Goal: Check status: Check status

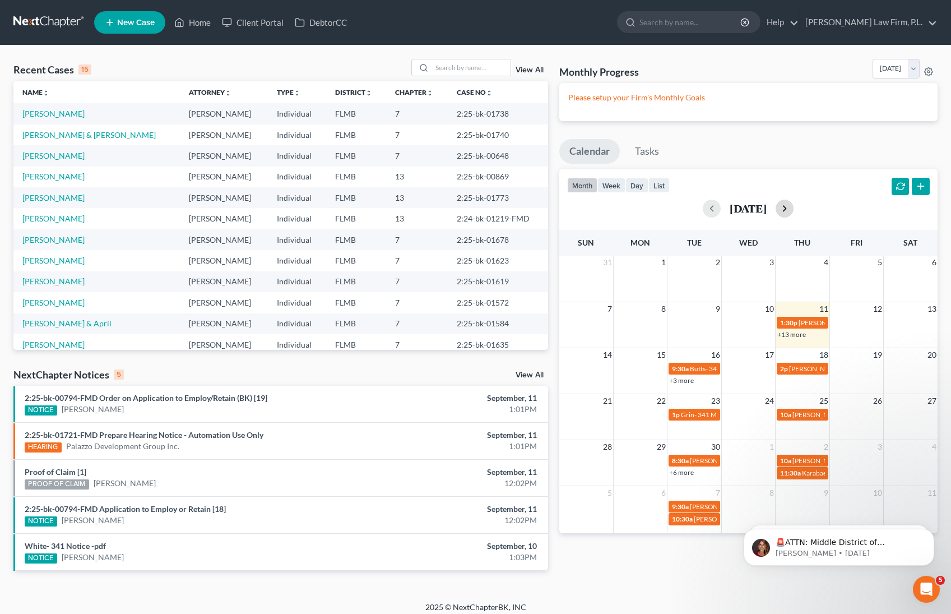
click at [794, 209] on button "button" at bounding box center [785, 209] width 18 height 18
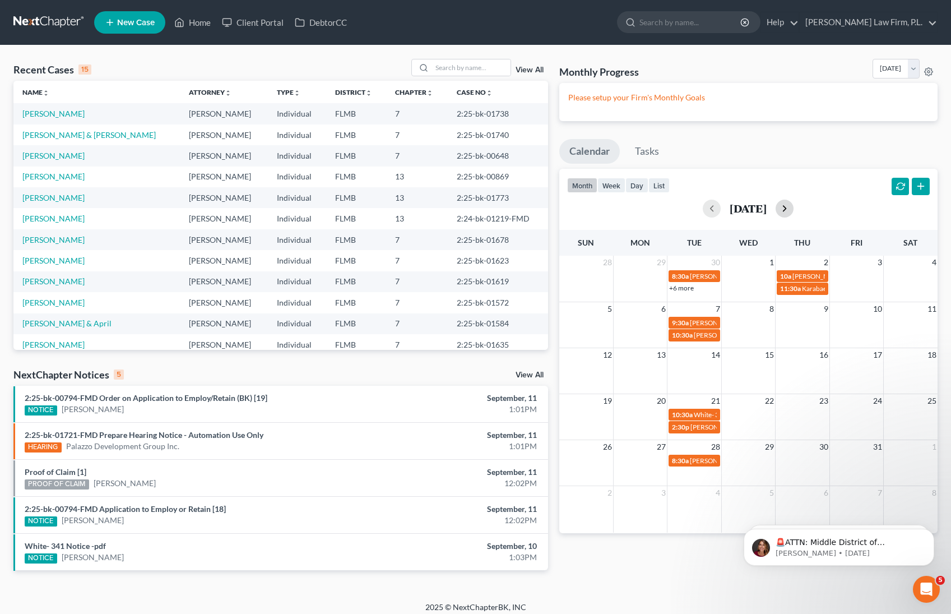
click at [794, 208] on button "button" at bounding box center [785, 209] width 18 height 18
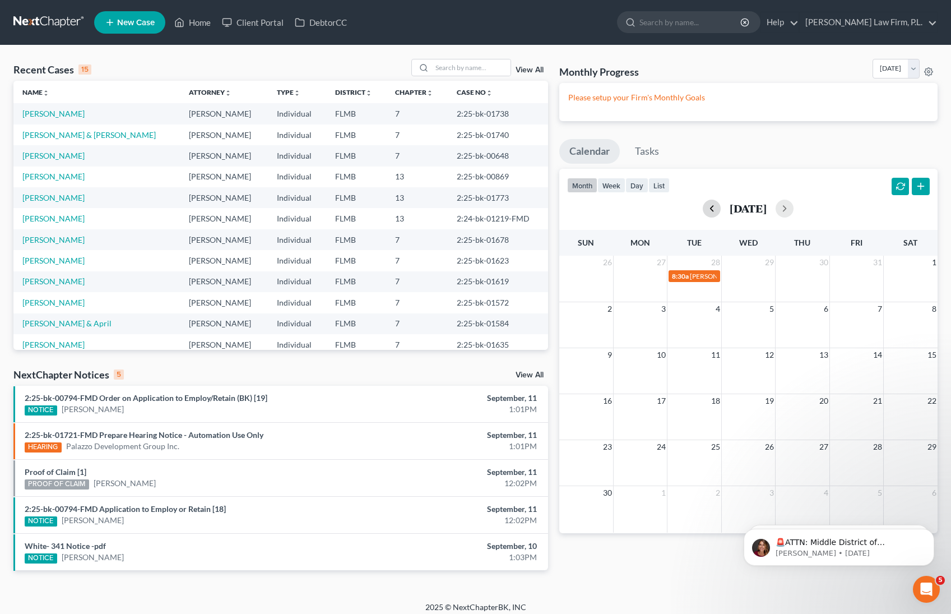
click at [703, 211] on button "button" at bounding box center [712, 209] width 18 height 18
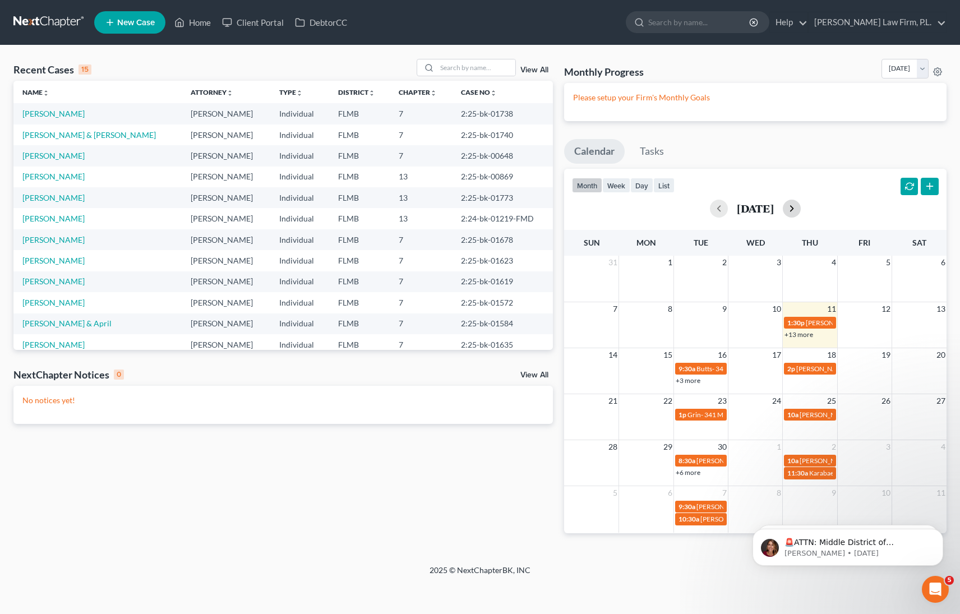
click at [800, 207] on button "button" at bounding box center [791, 209] width 18 height 18
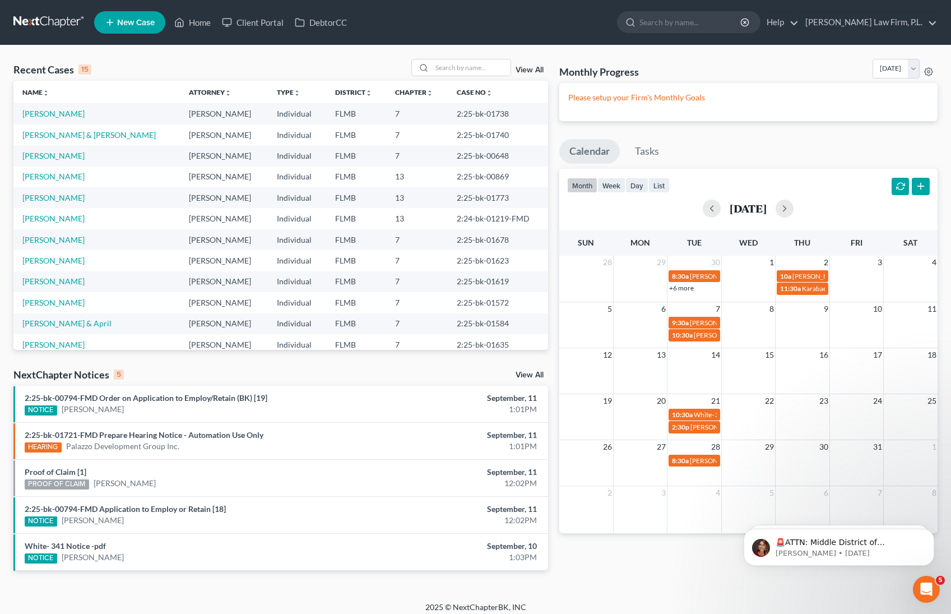
click at [525, 372] on link "View All" at bounding box center [530, 375] width 28 height 8
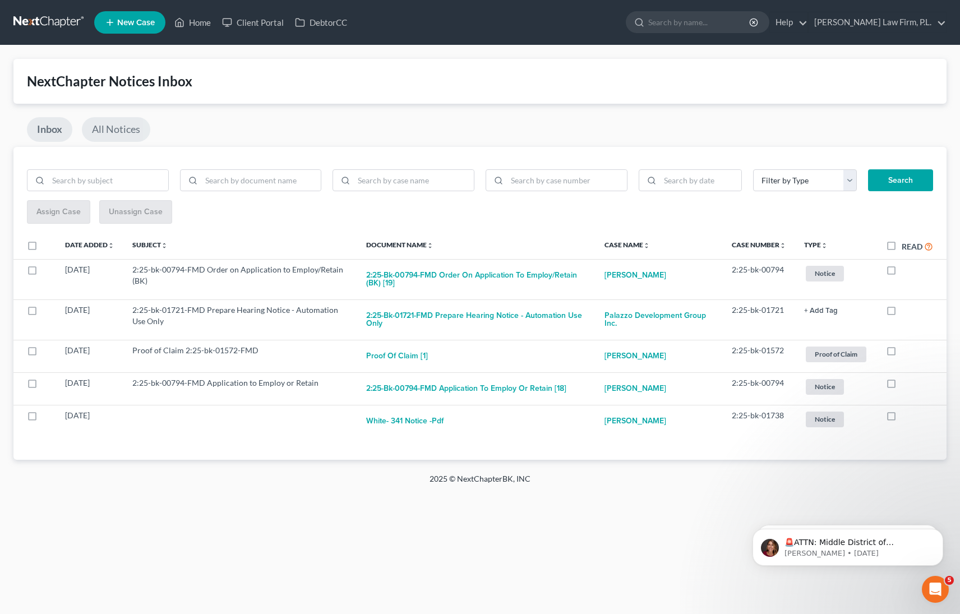
click at [132, 133] on link "All Notices" at bounding box center [116, 129] width 68 height 25
